Goal: Book appointment/travel/reservation

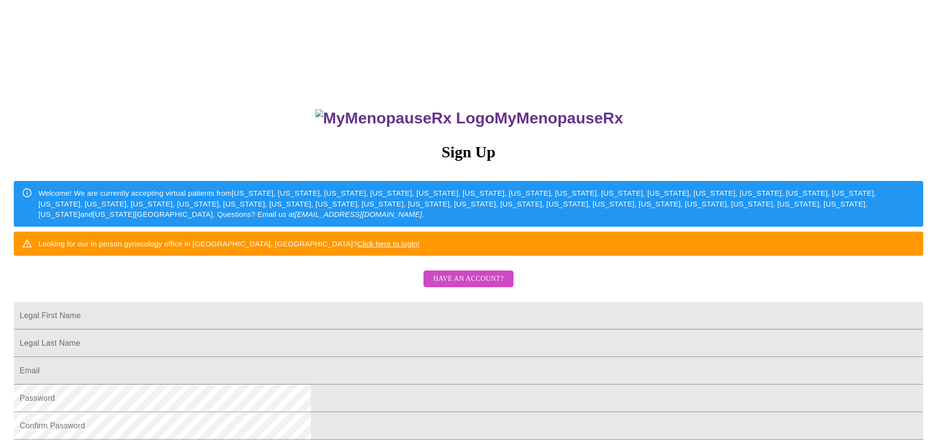
scroll to position [98, 0]
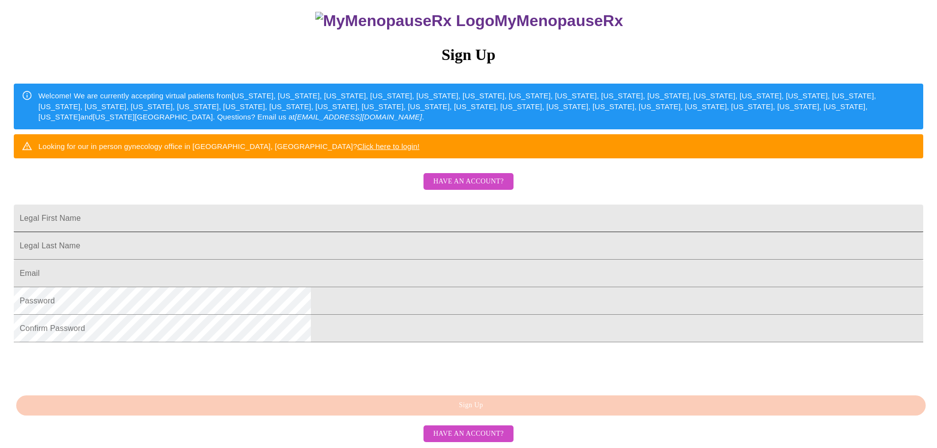
click at [337, 232] on input "Legal First Name" at bounding box center [468, 219] width 909 height 28
type input "Jaslyn"
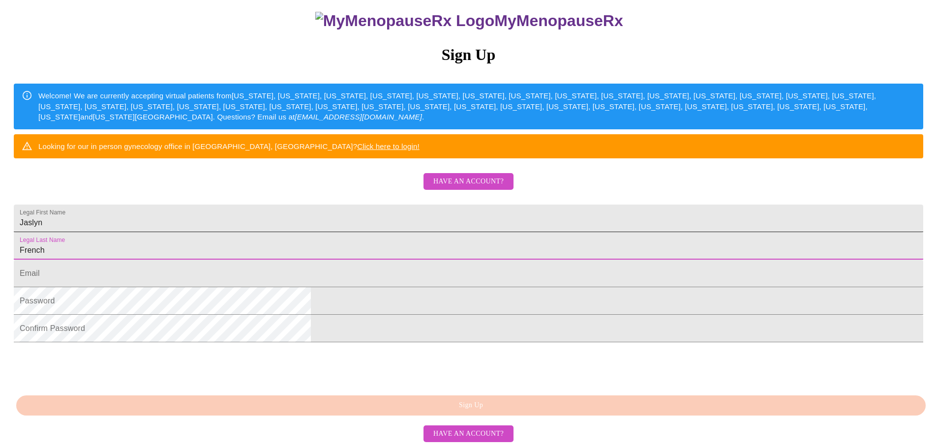
type input "French"
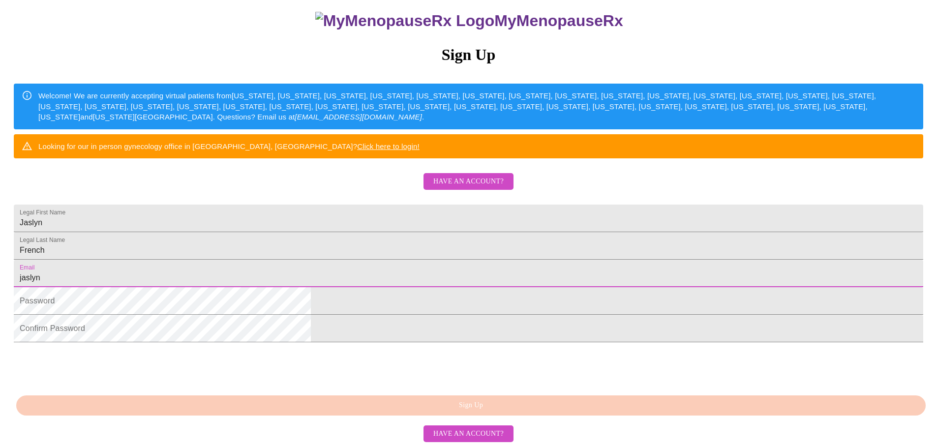
type input "jaslynfrench@gmail.com"
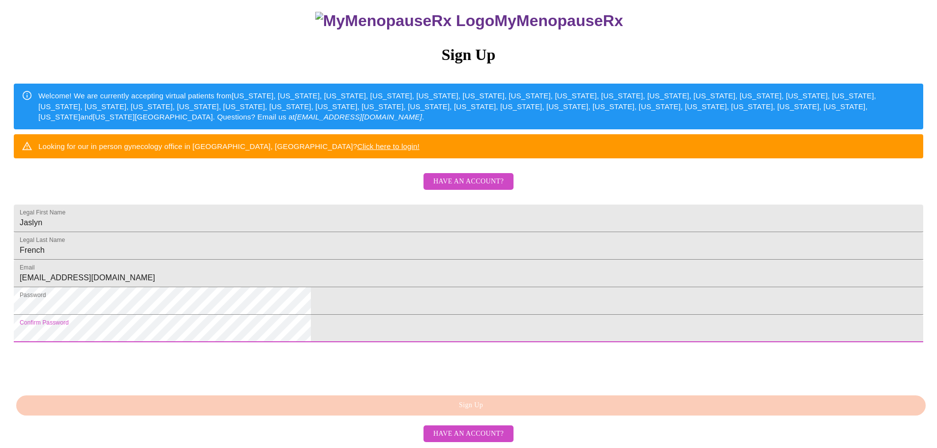
scroll to position [183, 0]
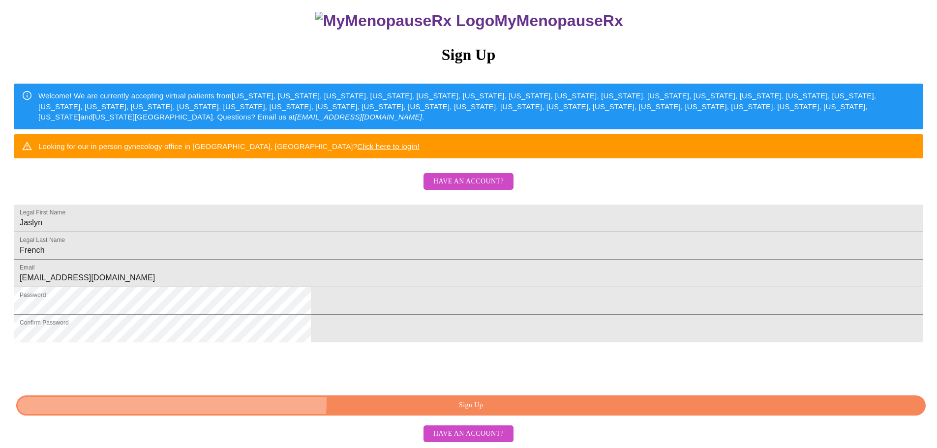
click at [478, 402] on span "Sign Up" at bounding box center [471, 405] width 887 height 12
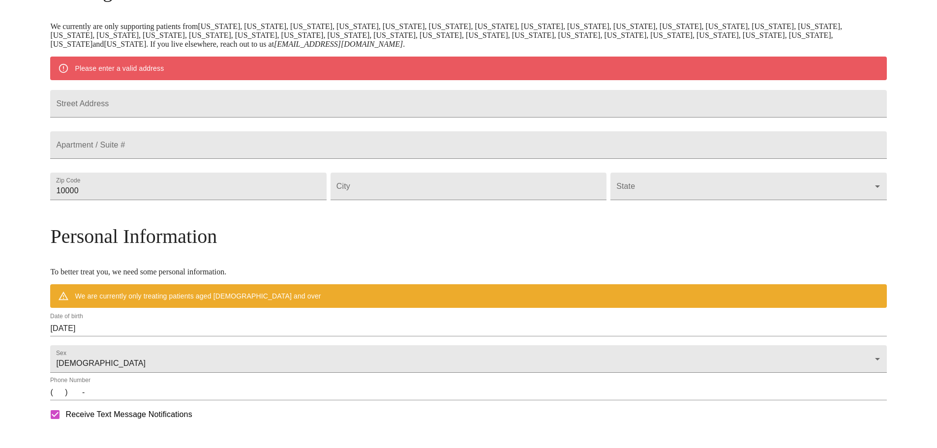
scroll to position [145, 0]
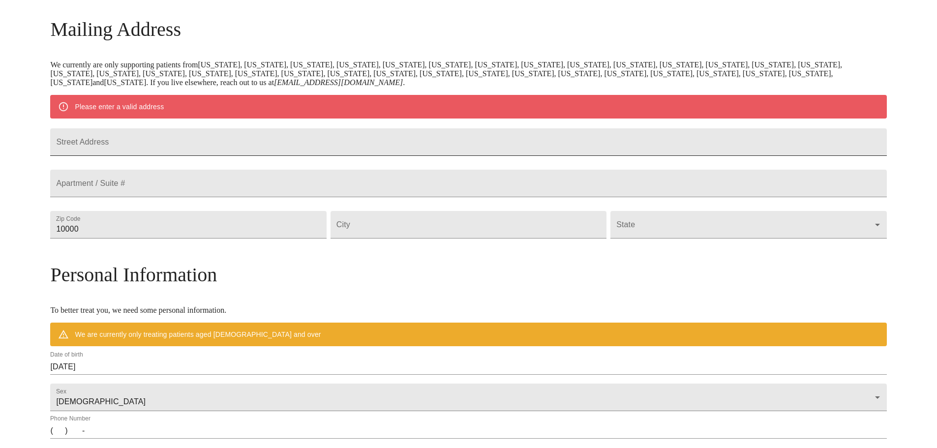
click at [370, 148] on input "Street Address" at bounding box center [468, 142] width 836 height 28
type input "2305 Eagle Ridge Court"
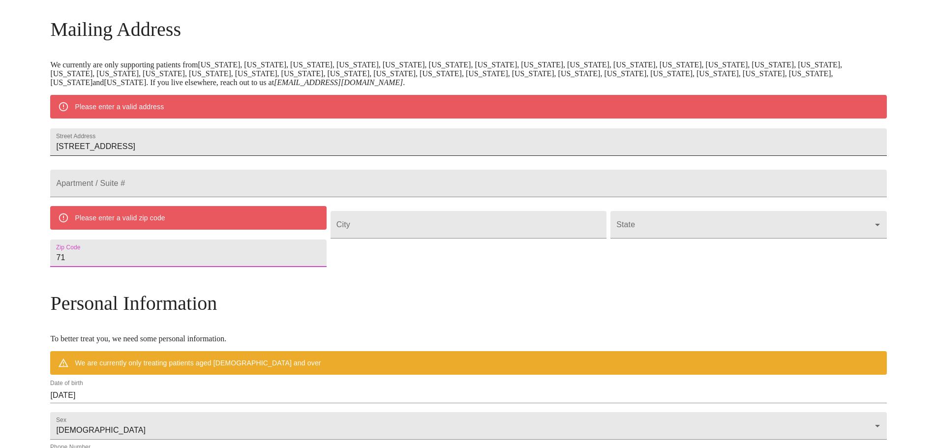
type input "7"
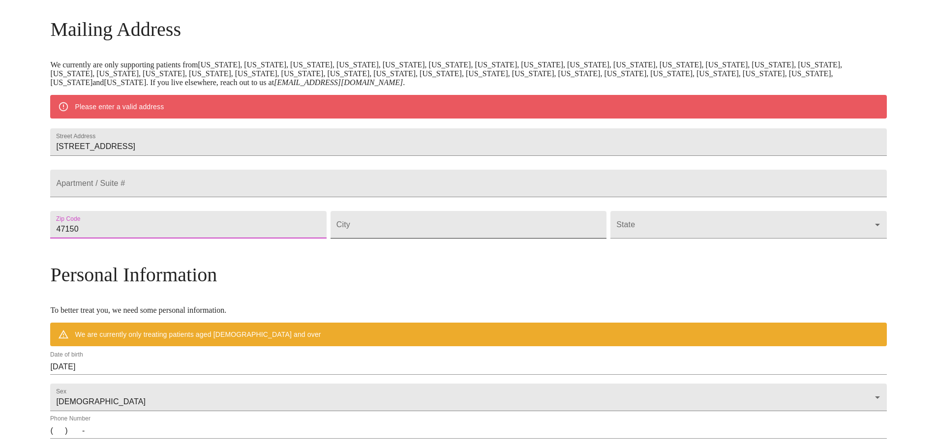
type input "47150"
click at [391, 239] on input "Street Address" at bounding box center [468, 225] width 276 height 28
type input "New Albany"
click at [620, 237] on body "MyMenopauseRx Welcome to MyMenopauseRx Since it's your first time here, you'll …" at bounding box center [468, 242] width 929 height 767
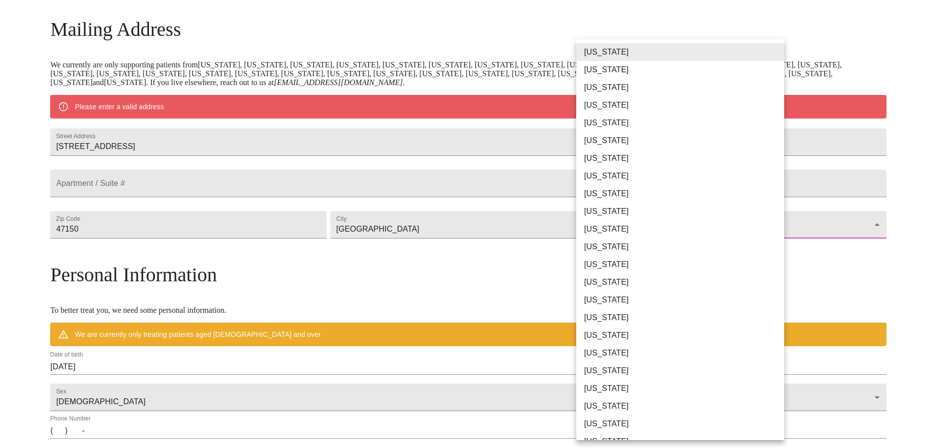
click at [600, 280] on li "Indiana" at bounding box center [683, 282] width 215 height 18
type input "Indiana"
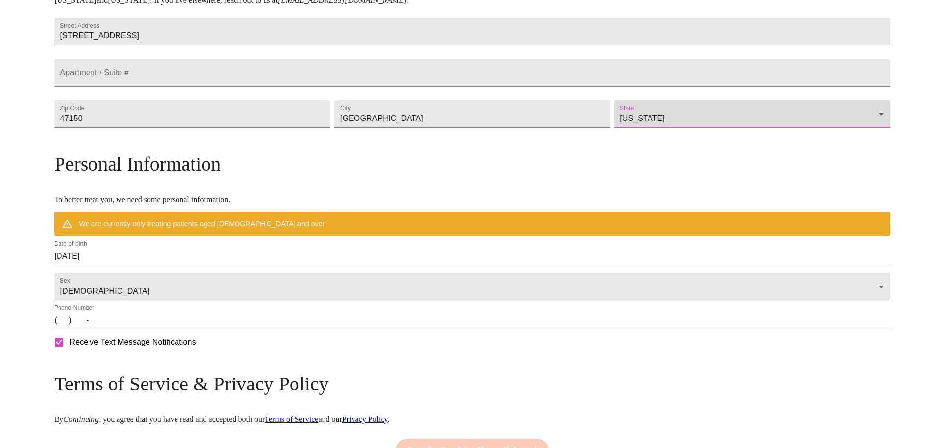
scroll to position [243, 0]
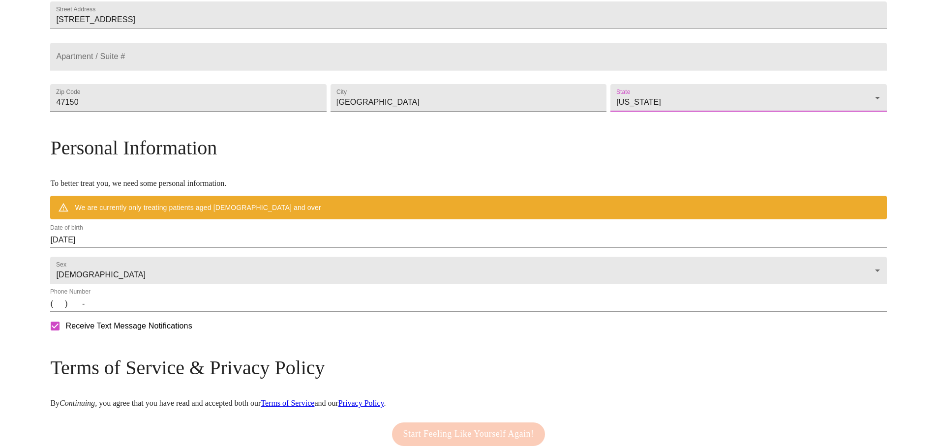
click at [222, 248] on input "09/23/2025" at bounding box center [468, 240] width 836 height 16
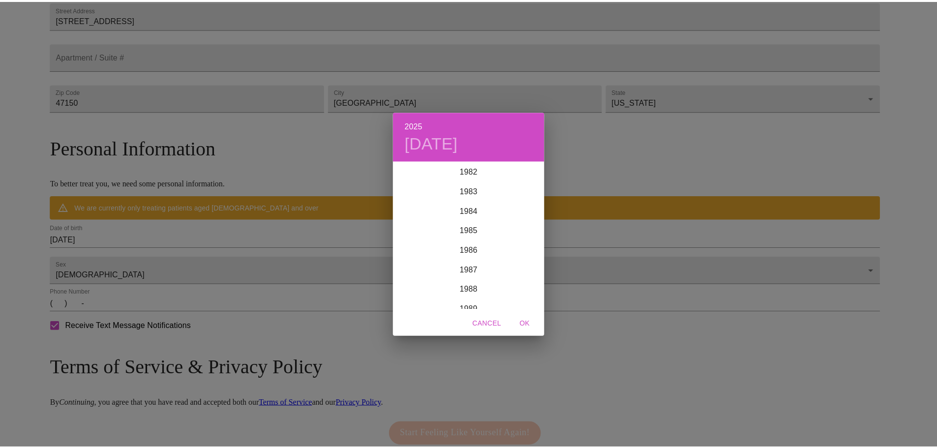
scroll to position [1583, 0]
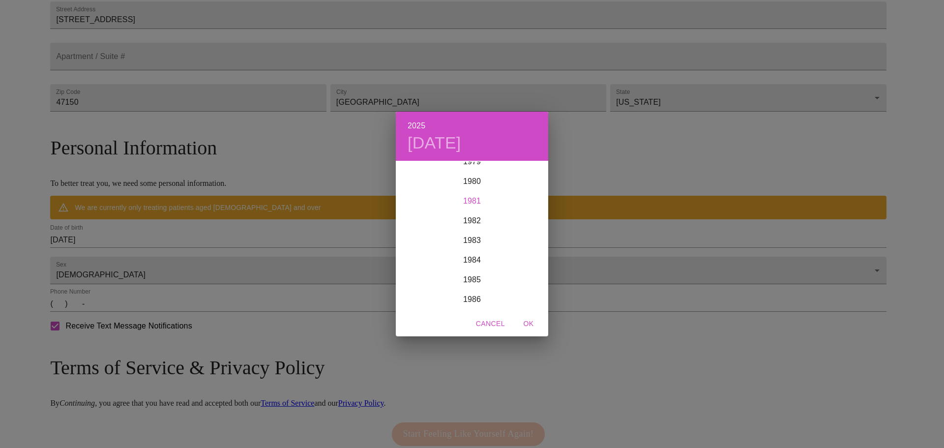
click at [474, 201] on div "1981" at bounding box center [472, 201] width 152 height 20
click at [473, 286] on div "Nov" at bounding box center [472, 290] width 51 height 37
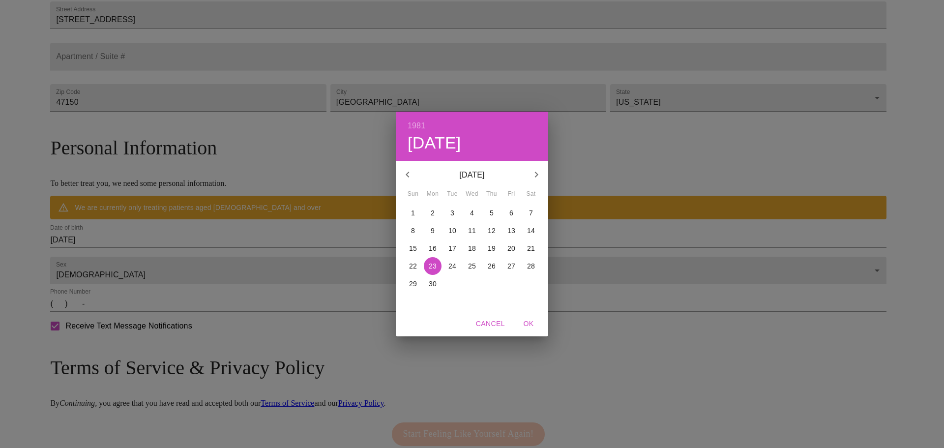
click at [490, 267] on p "26" at bounding box center [492, 266] width 8 height 10
click at [523, 323] on span "OK" at bounding box center [529, 324] width 24 height 12
type input "11/26/1981"
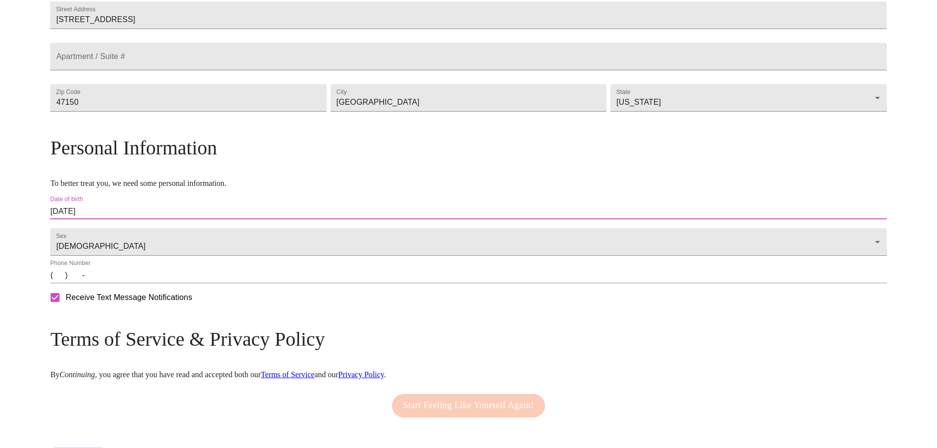
click at [160, 283] on input "(   )    -" at bounding box center [468, 276] width 836 height 16
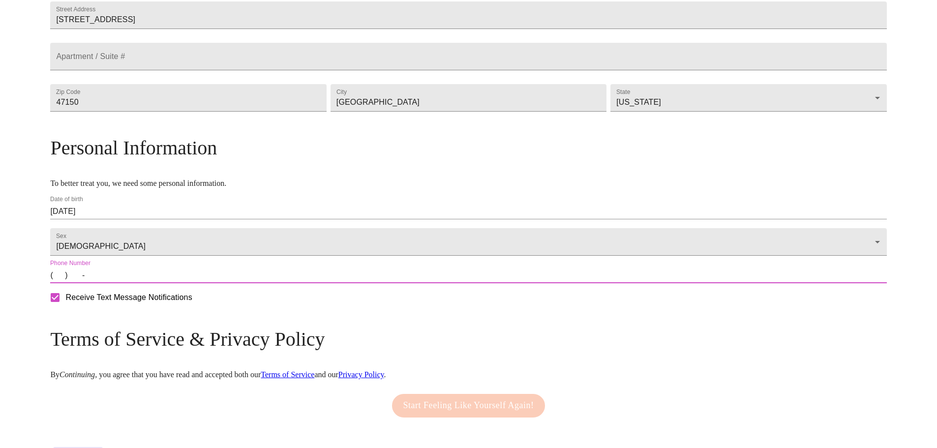
type input "(502) 767-8847"
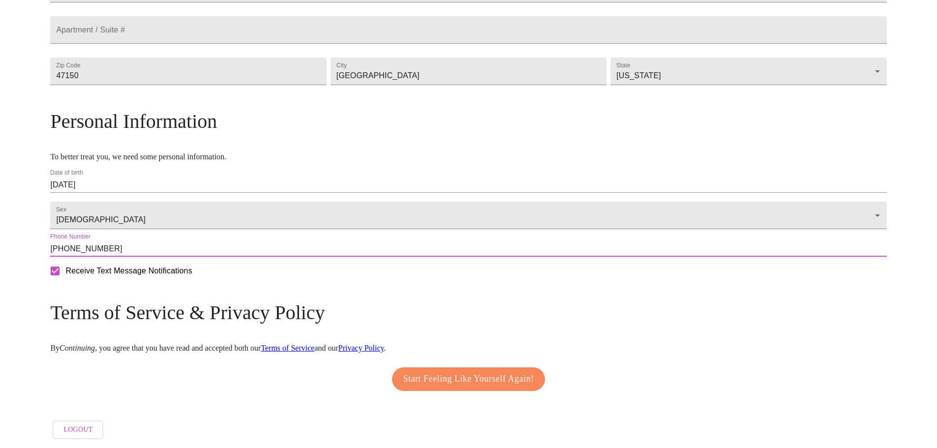
scroll to position [298, 0]
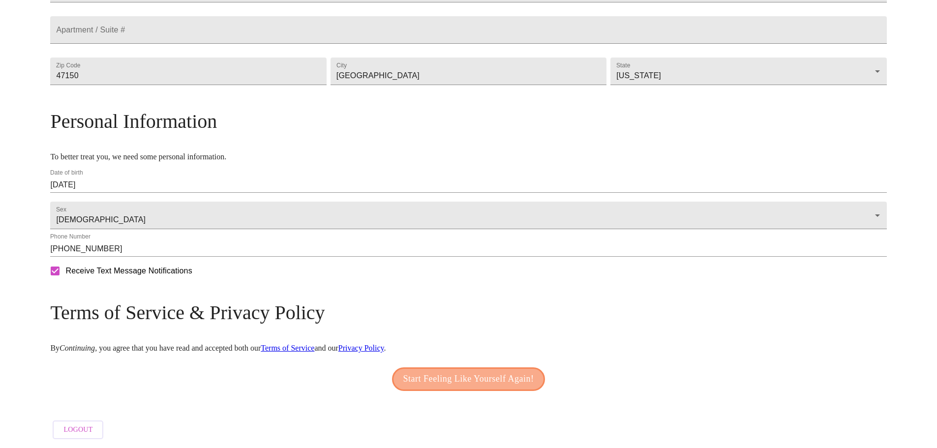
click at [453, 374] on span "Start Feeling Like Yourself Again!" at bounding box center [468, 379] width 131 height 16
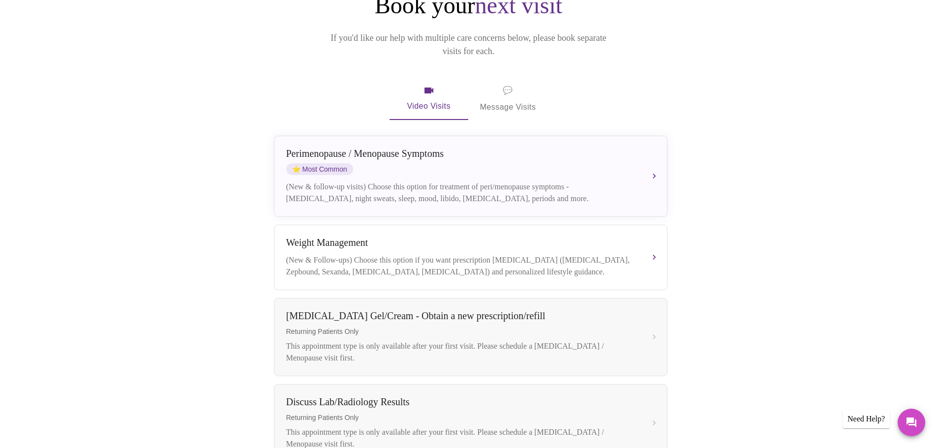
scroll to position [148, 0]
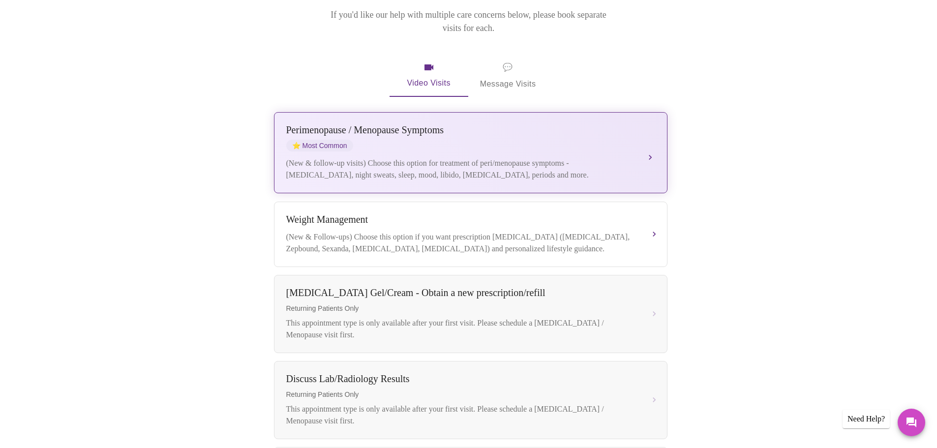
click at [633, 139] on div "Perimenopause / Menopause Symptoms ⭐ Most Common (New & follow-up visits) Choos…" at bounding box center [470, 152] width 369 height 57
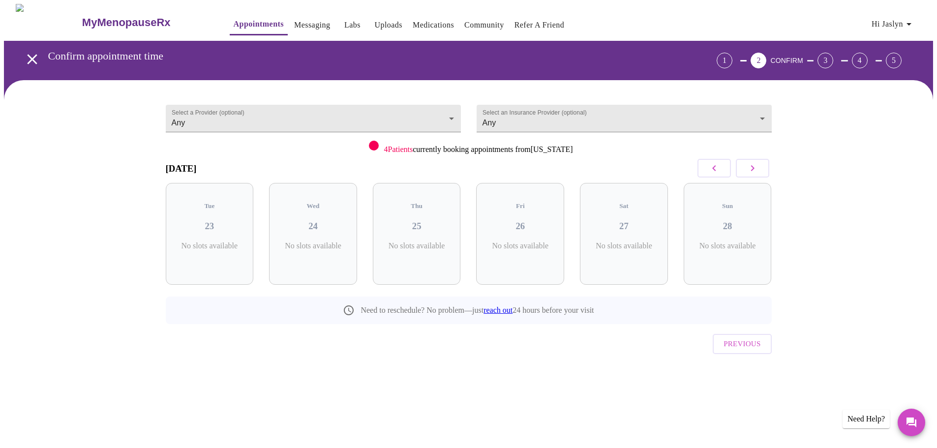
scroll to position [0, 0]
click at [332, 113] on body "MyMenopauseRx Appointments Messaging Labs Uploads Medications Community Refer a…" at bounding box center [472, 203] width 936 height 399
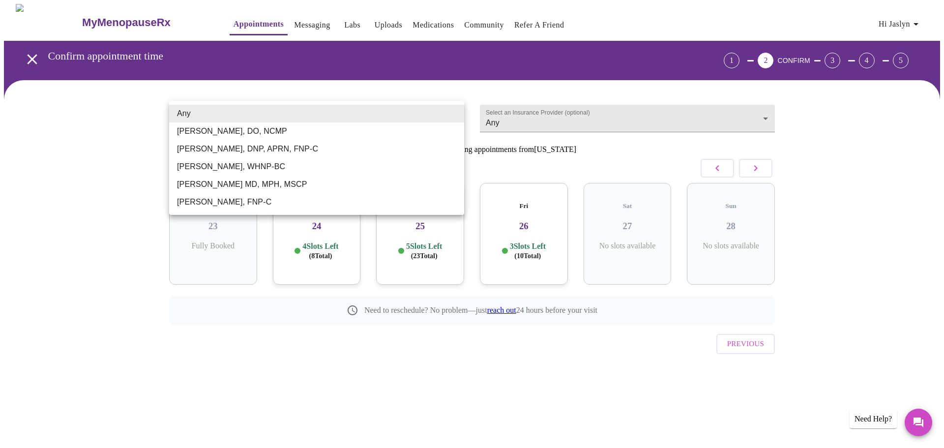
click at [53, 163] on div at bounding box center [472, 224] width 944 height 448
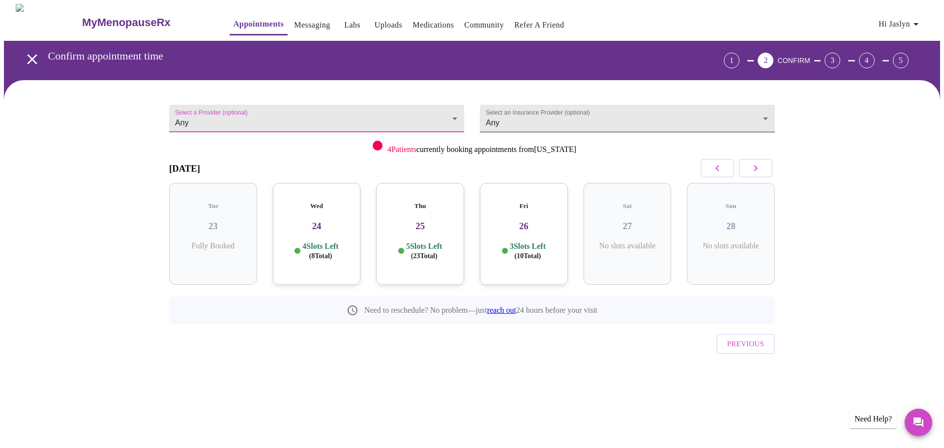
click at [525, 118] on body "MyMenopauseRx Appointments Messaging Labs Uploads Medications Community Refer a…" at bounding box center [472, 203] width 936 height 399
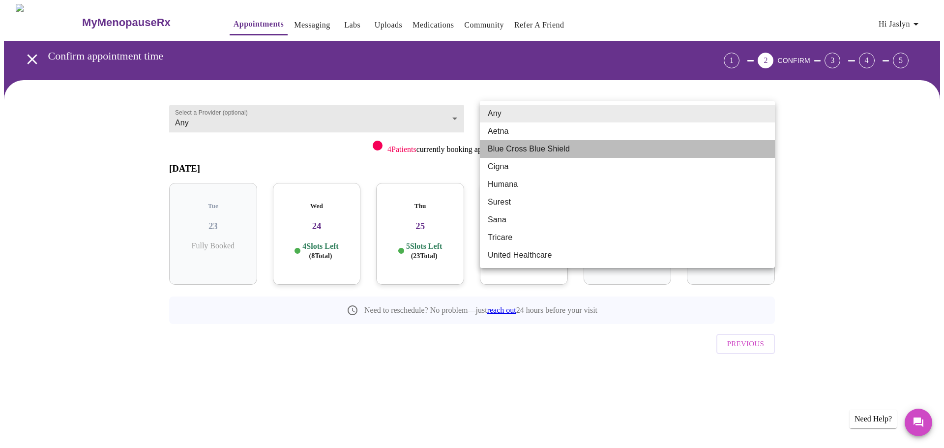
click at [522, 149] on li "Blue Cross Blue Shield" at bounding box center [627, 149] width 295 height 18
type input "Blue Cross Blue Shield"
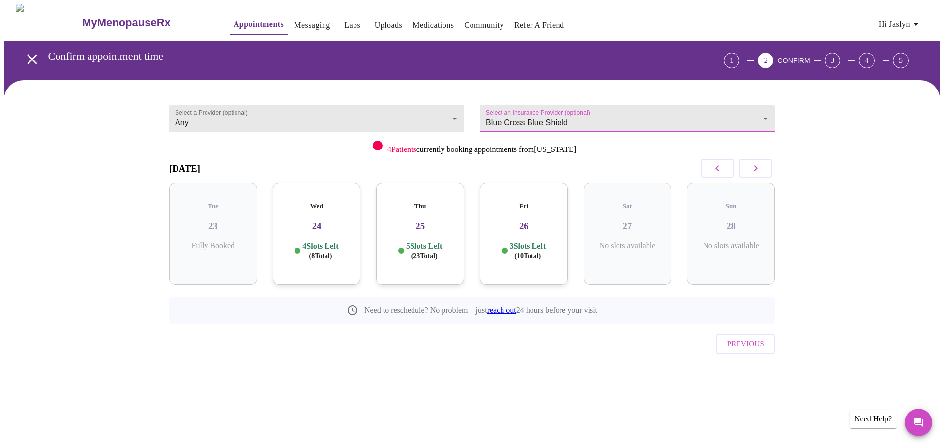
click at [304, 117] on body "MyMenopauseRx Appointments Messaging Labs Uploads Medications Community Refer a…" at bounding box center [472, 203] width 936 height 399
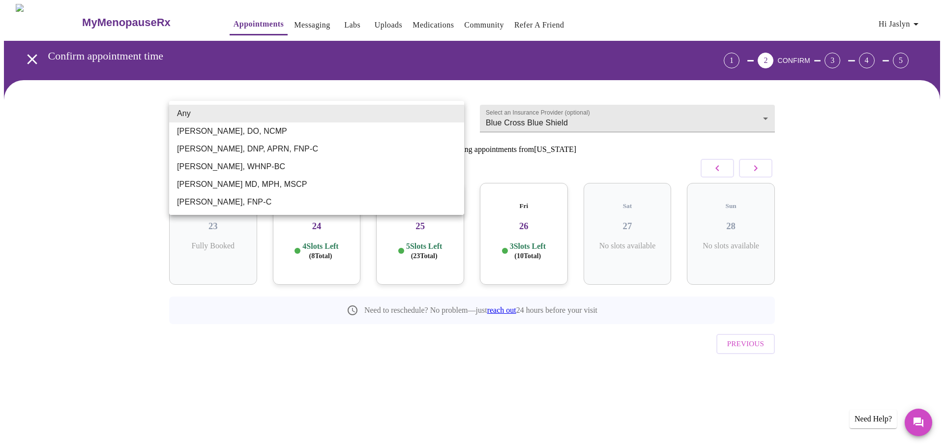
click at [82, 155] on div at bounding box center [472, 224] width 944 height 448
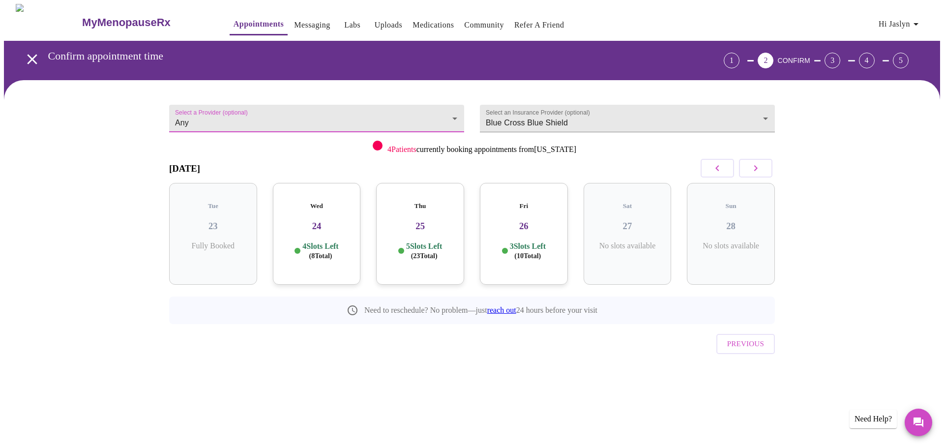
click at [333, 221] on h3 "24" at bounding box center [317, 226] width 72 height 11
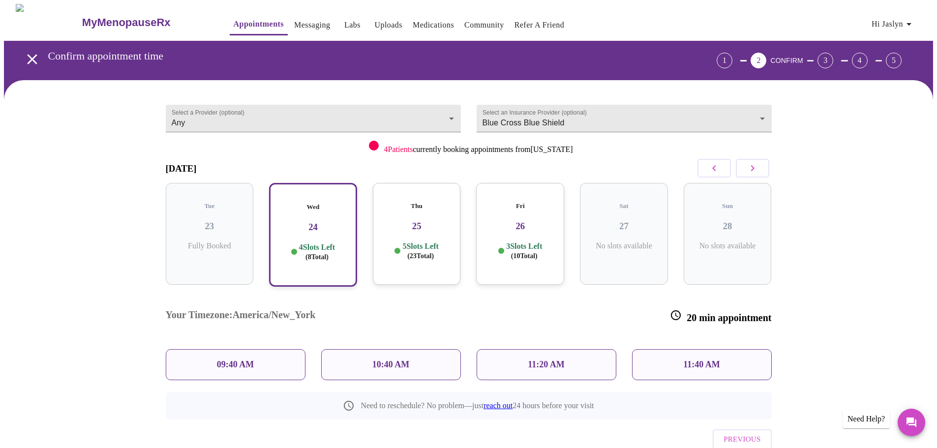
scroll to position [18, 0]
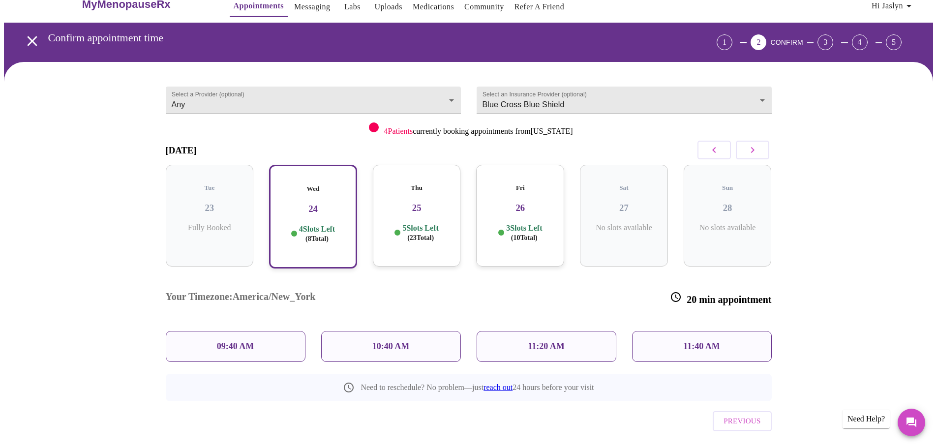
click at [394, 341] on p "10:40 AM" at bounding box center [390, 346] width 37 height 10
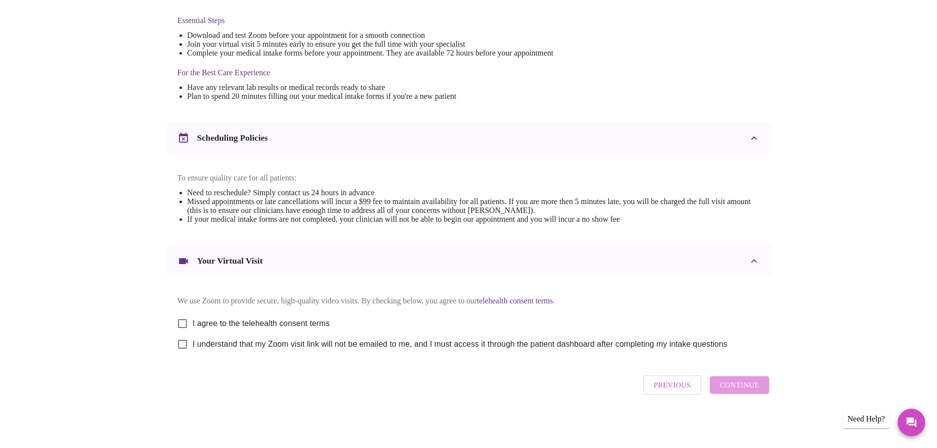
scroll to position [265, 0]
click at [184, 318] on input "I agree to the telehealth consent terms" at bounding box center [182, 323] width 21 height 21
checkbox input "true"
click at [182, 342] on input "I understand that my Zoom visit link will not be emailed to me, and I must acce…" at bounding box center [182, 344] width 21 height 21
checkbox input "true"
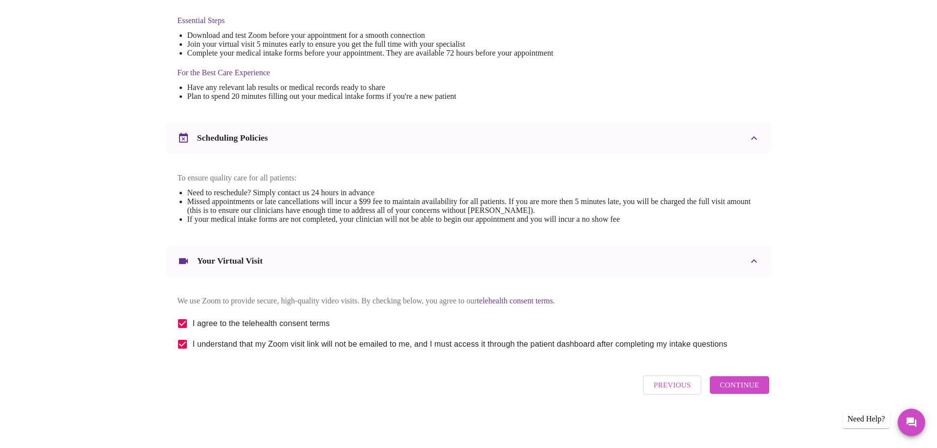
click at [739, 389] on span "Continue" at bounding box center [738, 385] width 39 height 13
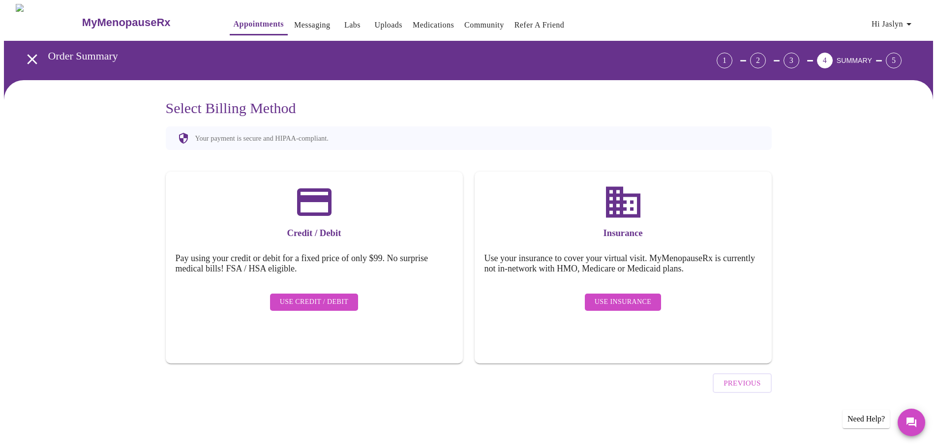
scroll to position [0, 0]
click at [632, 296] on span "Use Insurance" at bounding box center [626, 302] width 57 height 12
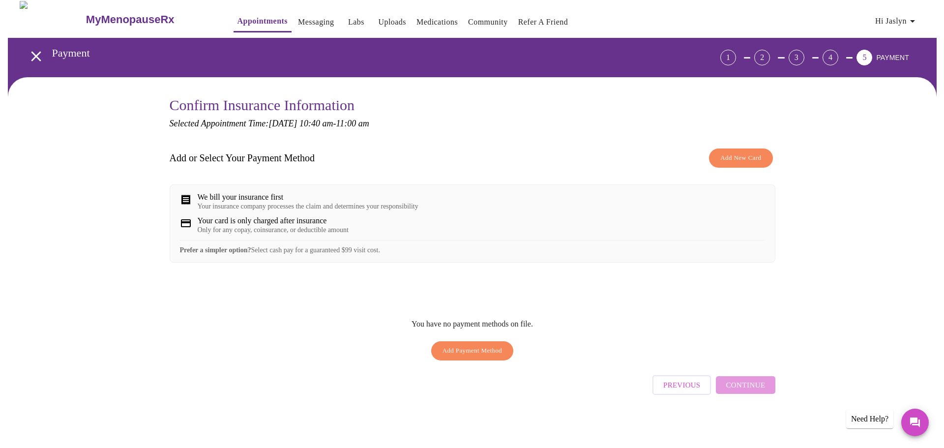
scroll to position [6, 0]
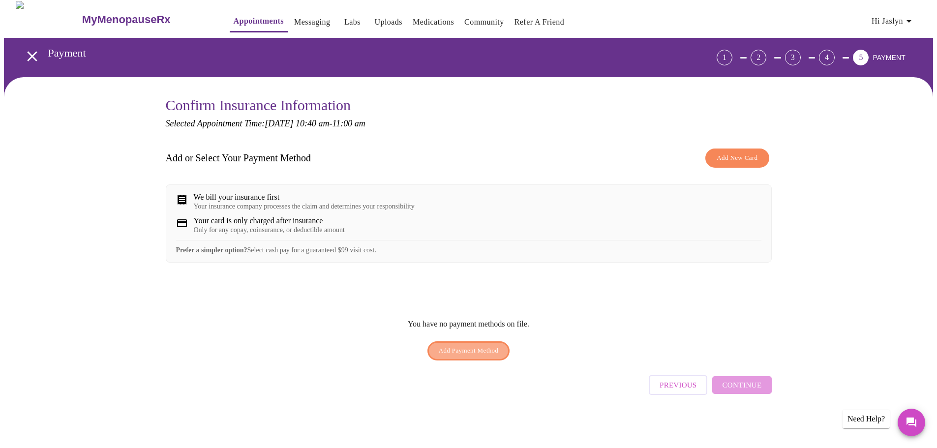
click at [468, 356] on span "Add Payment Method" at bounding box center [469, 350] width 60 height 11
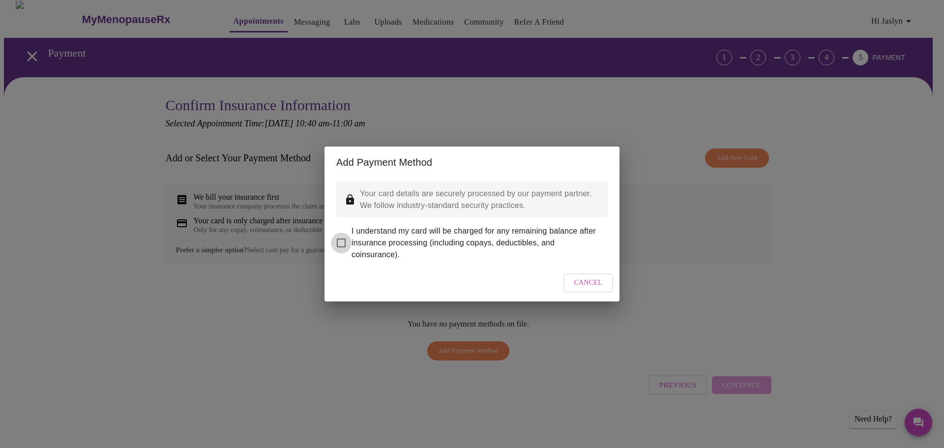
click at [341, 240] on input "I understand my card will be charged for any remaining balance after insurance …" at bounding box center [341, 243] width 21 height 21
checkbox input "true"
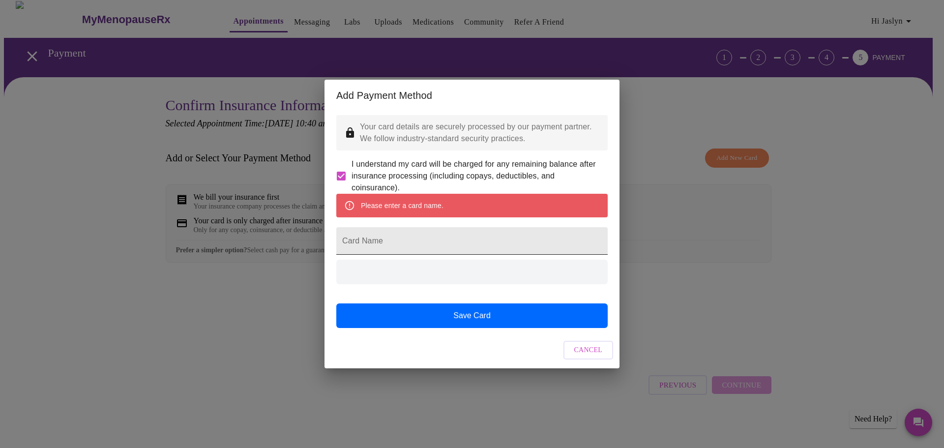
click at [387, 240] on input "Card Name" at bounding box center [471, 241] width 271 height 28
click at [687, 277] on div "Add Payment Method Your card details are securely processed by our payment part…" at bounding box center [472, 224] width 944 height 448
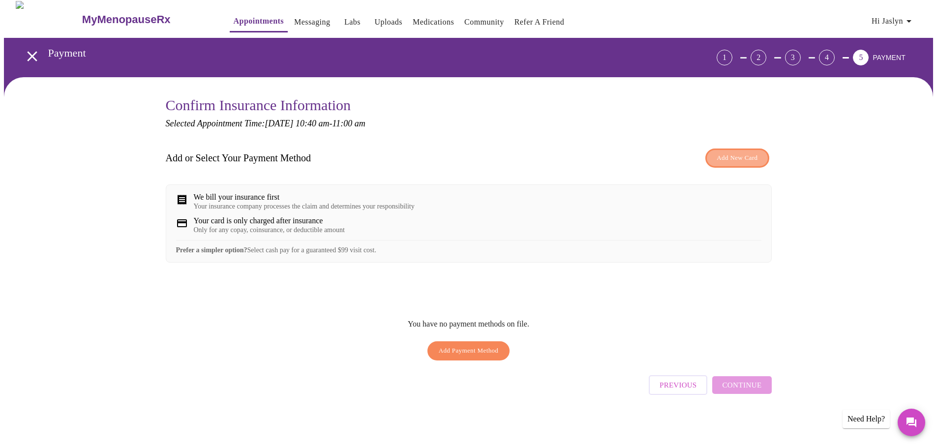
click at [724, 153] on span "Add New Card" at bounding box center [736, 157] width 41 height 11
